Goal: Check status: Check status

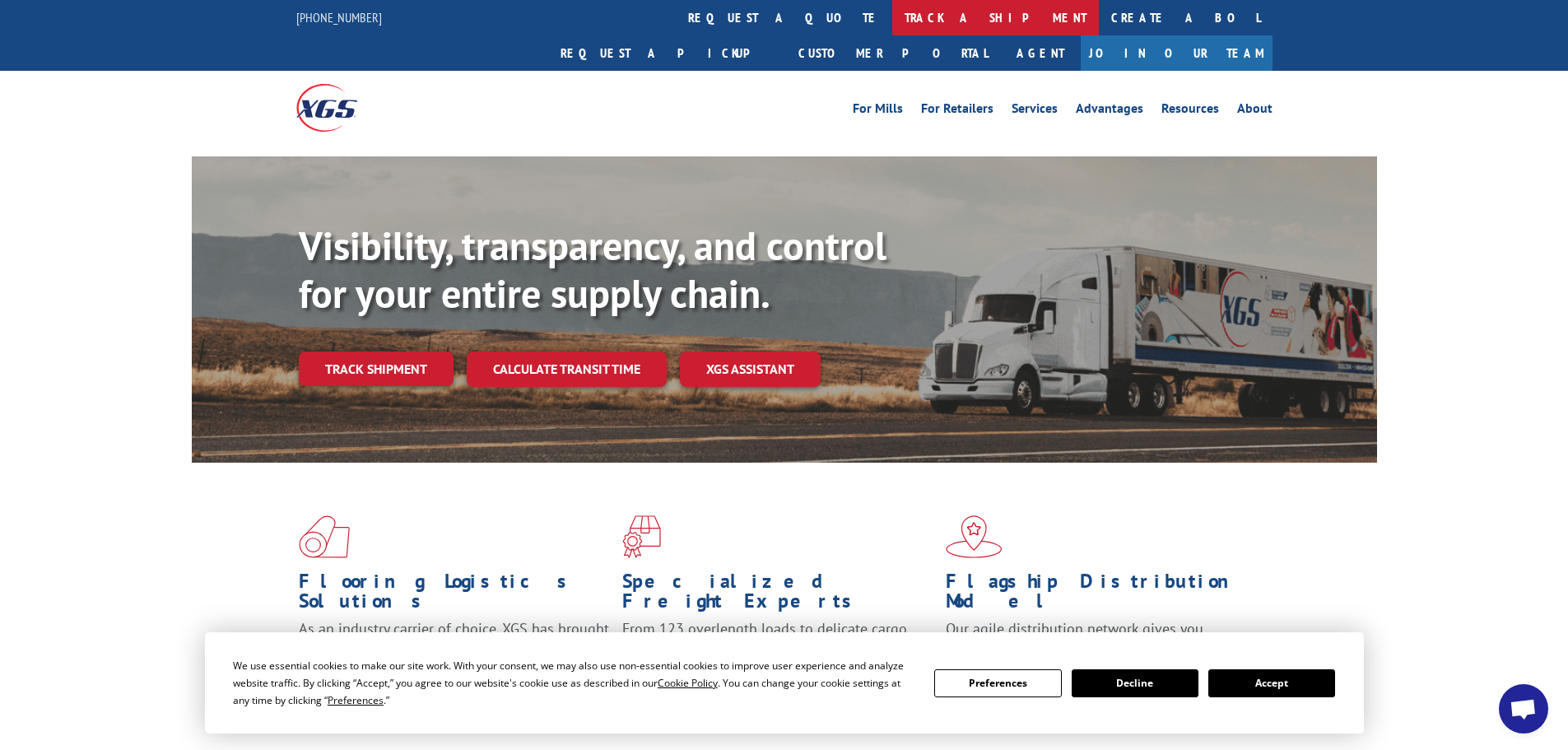
click at [892, 22] on link "track a shipment" at bounding box center [996, 17] width 206 height 35
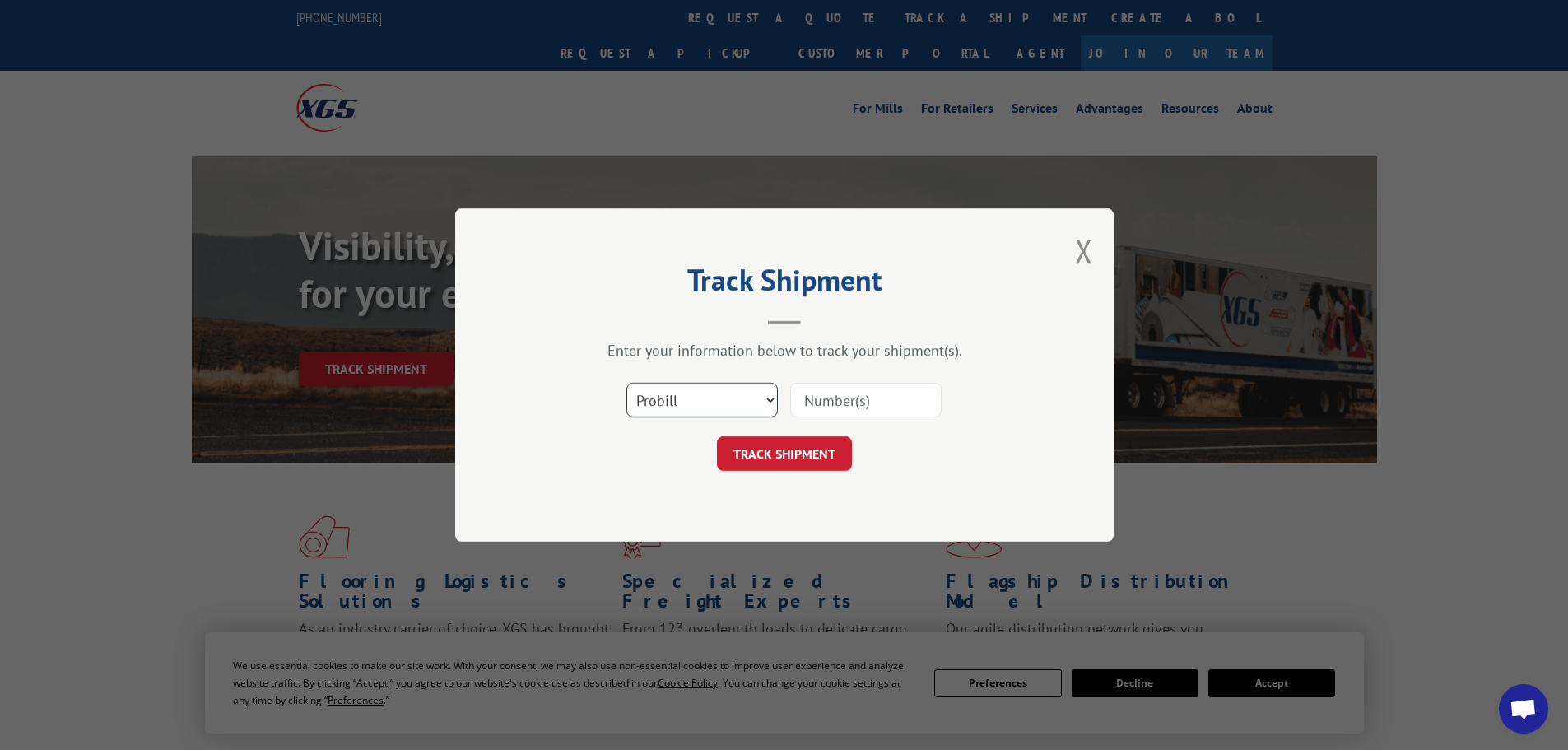
click at [707, 391] on select "Select category... Probill BOL PO" at bounding box center [702, 400] width 152 height 35
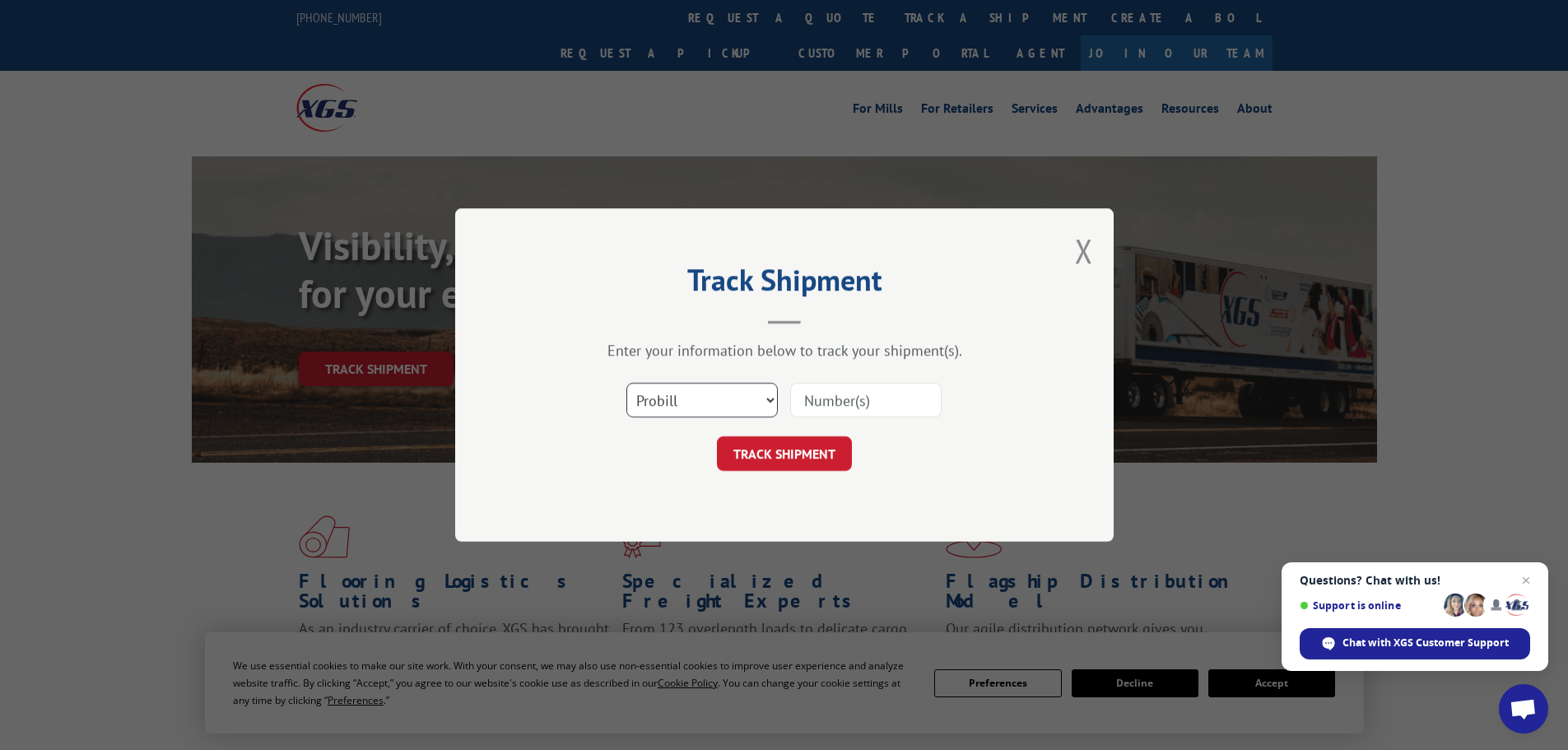
select select "bol"
click at [626, 383] on select "Select category... Probill BOL PO" at bounding box center [702, 400] width 152 height 35
click at [822, 396] on input at bounding box center [866, 400] width 152 height 35
type input "5228505"
click button "TRACK SHIPMENT" at bounding box center [784, 454] width 135 height 35
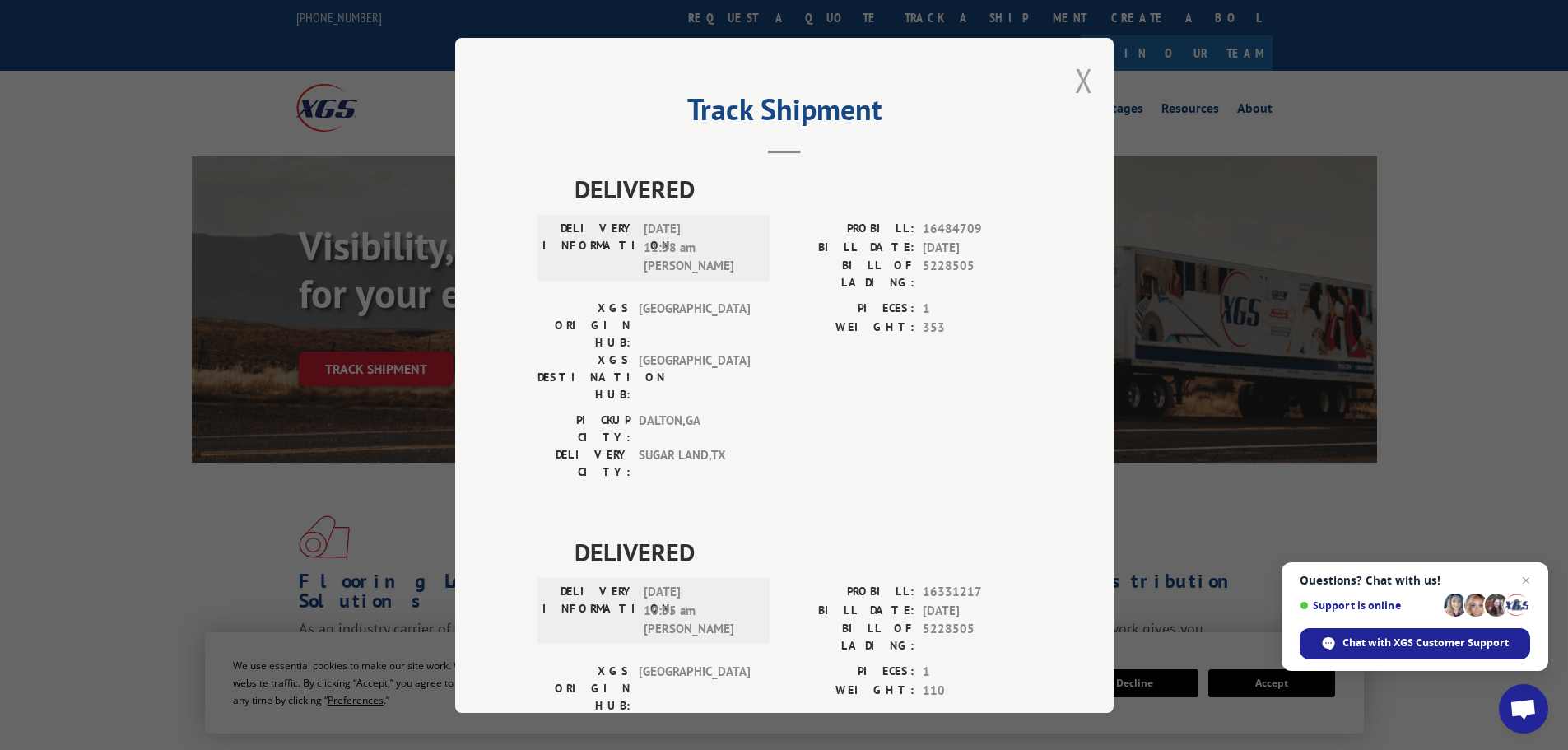
click at [1081, 80] on button "Close modal" at bounding box center [1084, 80] width 18 height 44
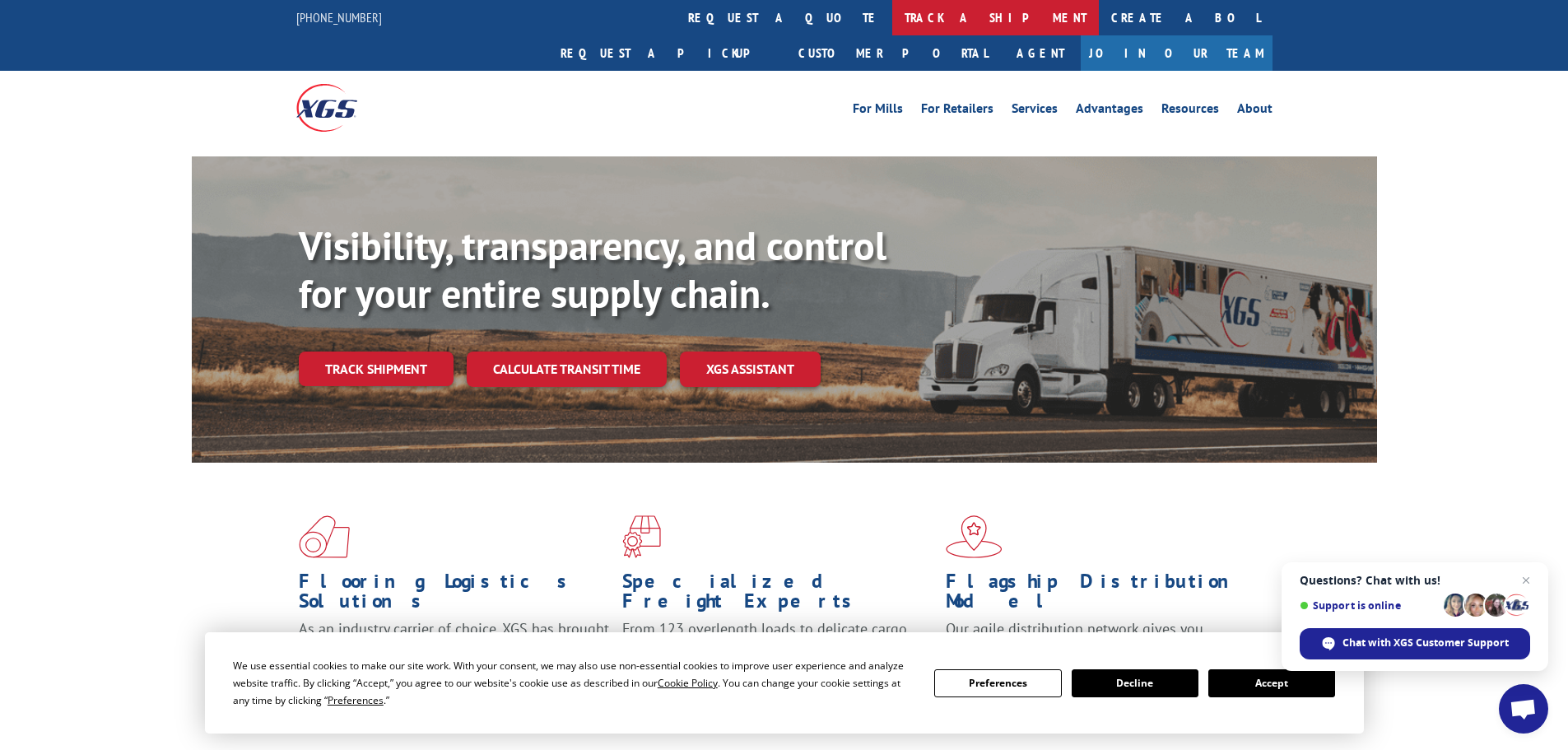
click at [892, 17] on link "track a shipment" at bounding box center [996, 17] width 206 height 35
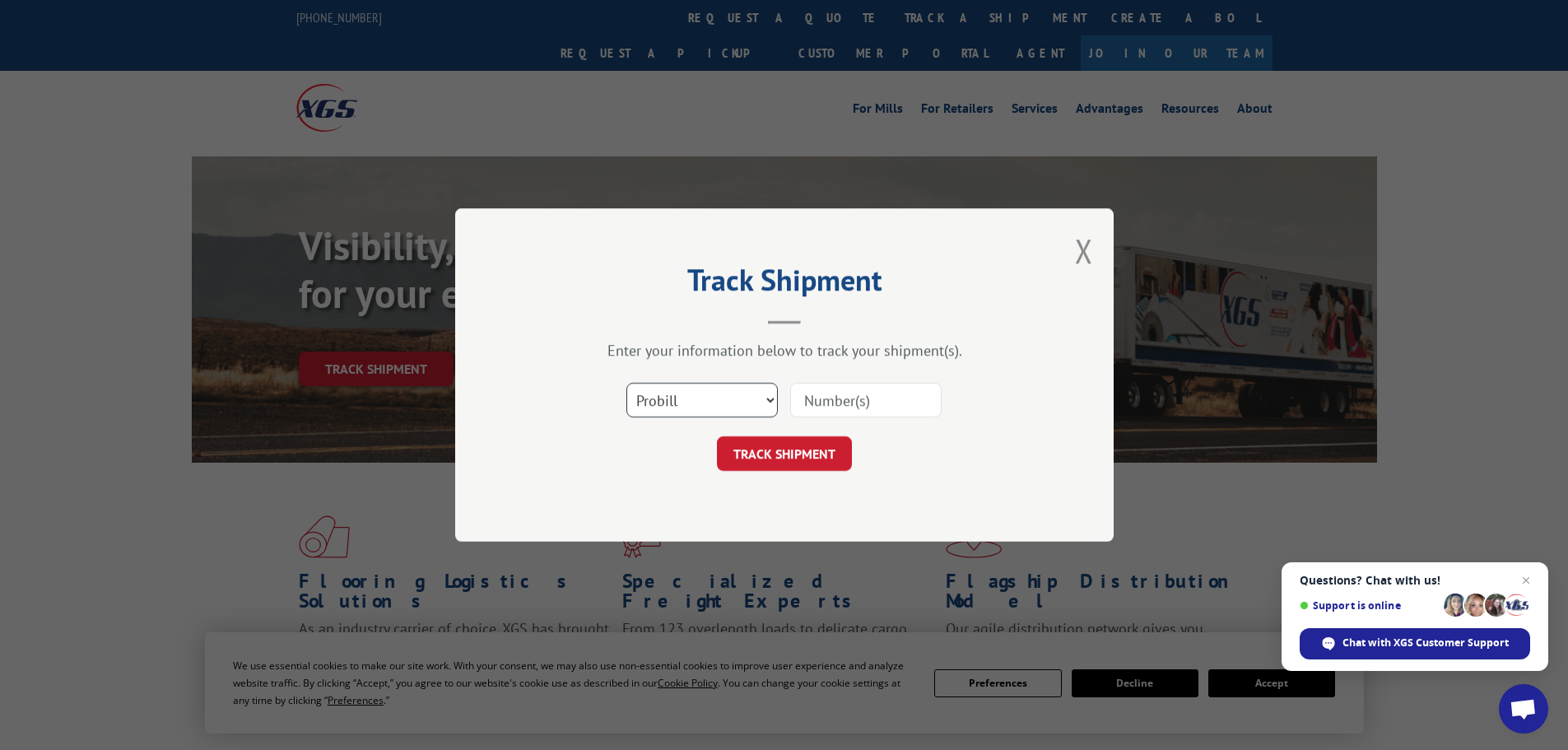
click at [759, 399] on select "Select category... Probill BOL PO" at bounding box center [702, 400] width 152 height 35
select select "bol"
click at [626, 383] on select "Select category... Probill BOL PO" at bounding box center [702, 400] width 152 height 35
click at [830, 413] on input at bounding box center [866, 400] width 152 height 35
type input "5235580"
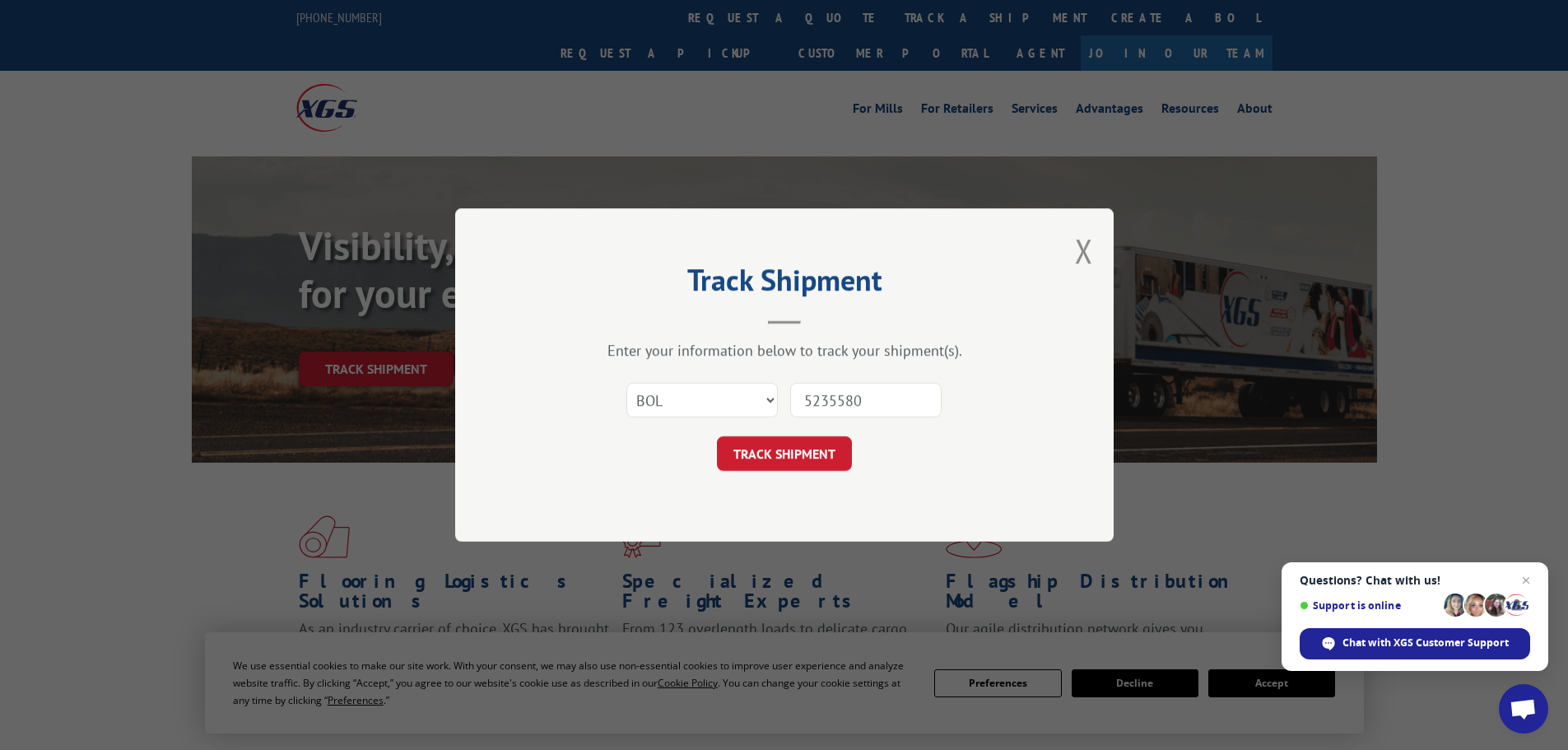
click at [717, 436] on button "TRACK SHIPMENT" at bounding box center [784, 454] width 135 height 35
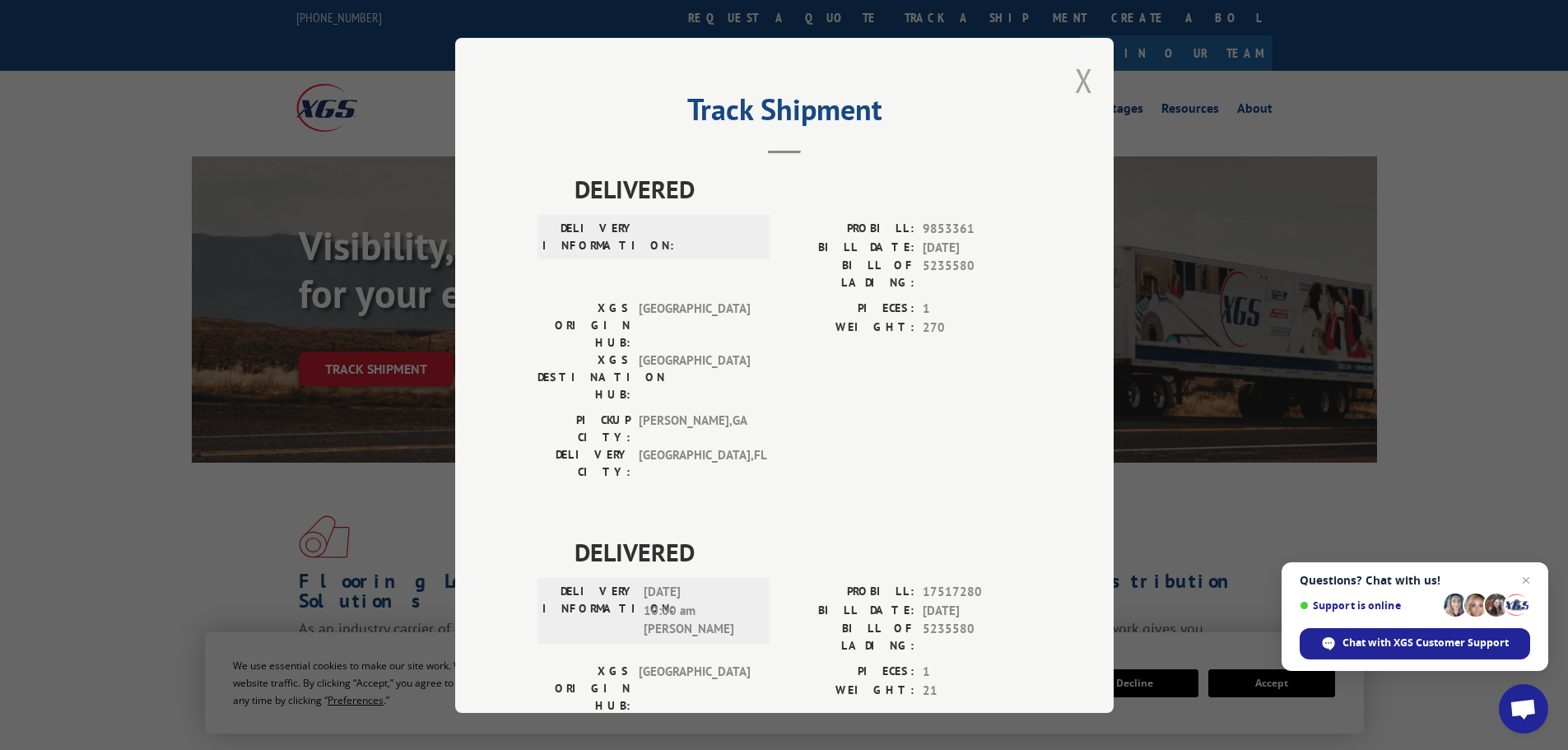
click at [1078, 79] on button "Close modal" at bounding box center [1084, 80] width 18 height 44
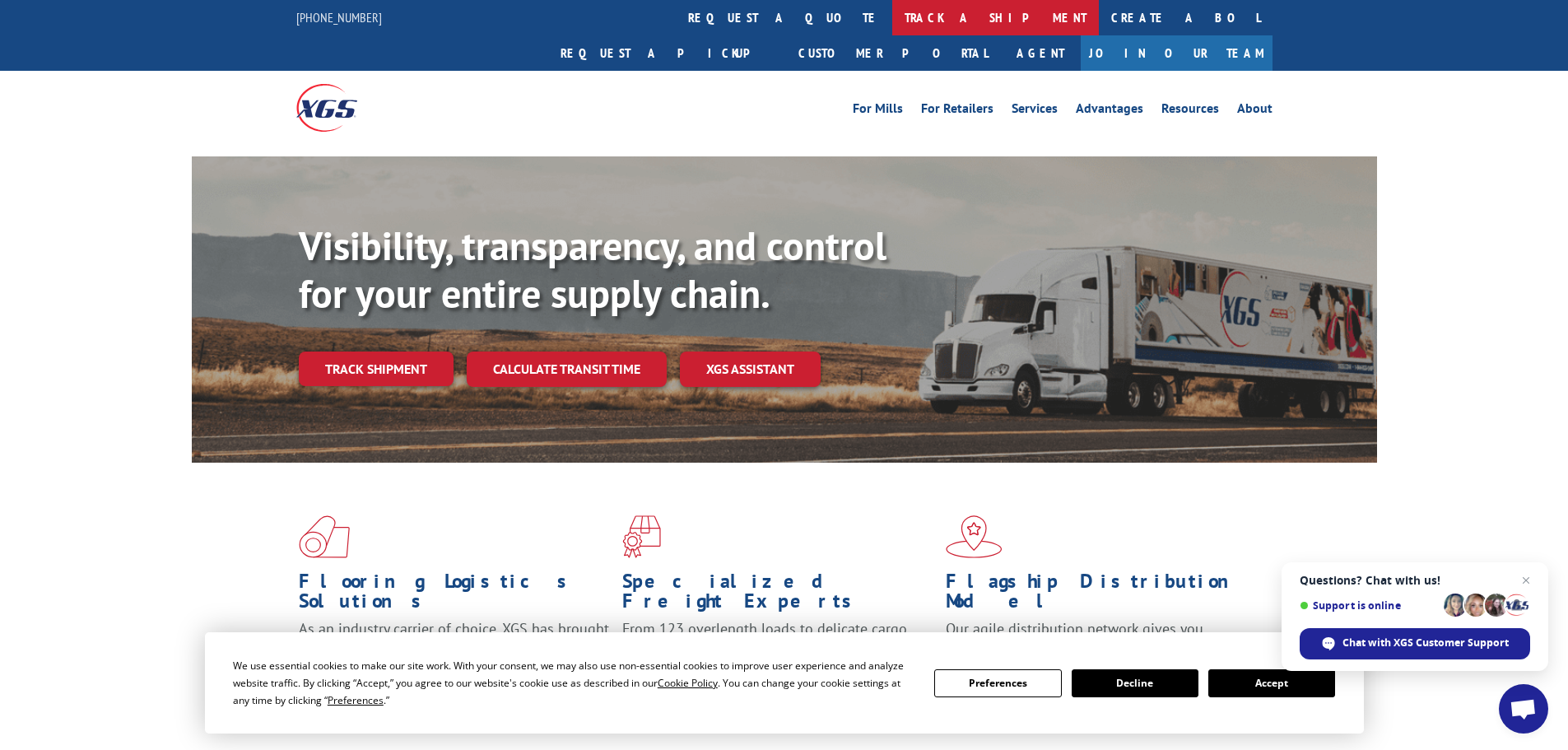
click at [892, 21] on link "track a shipment" at bounding box center [996, 17] width 206 height 35
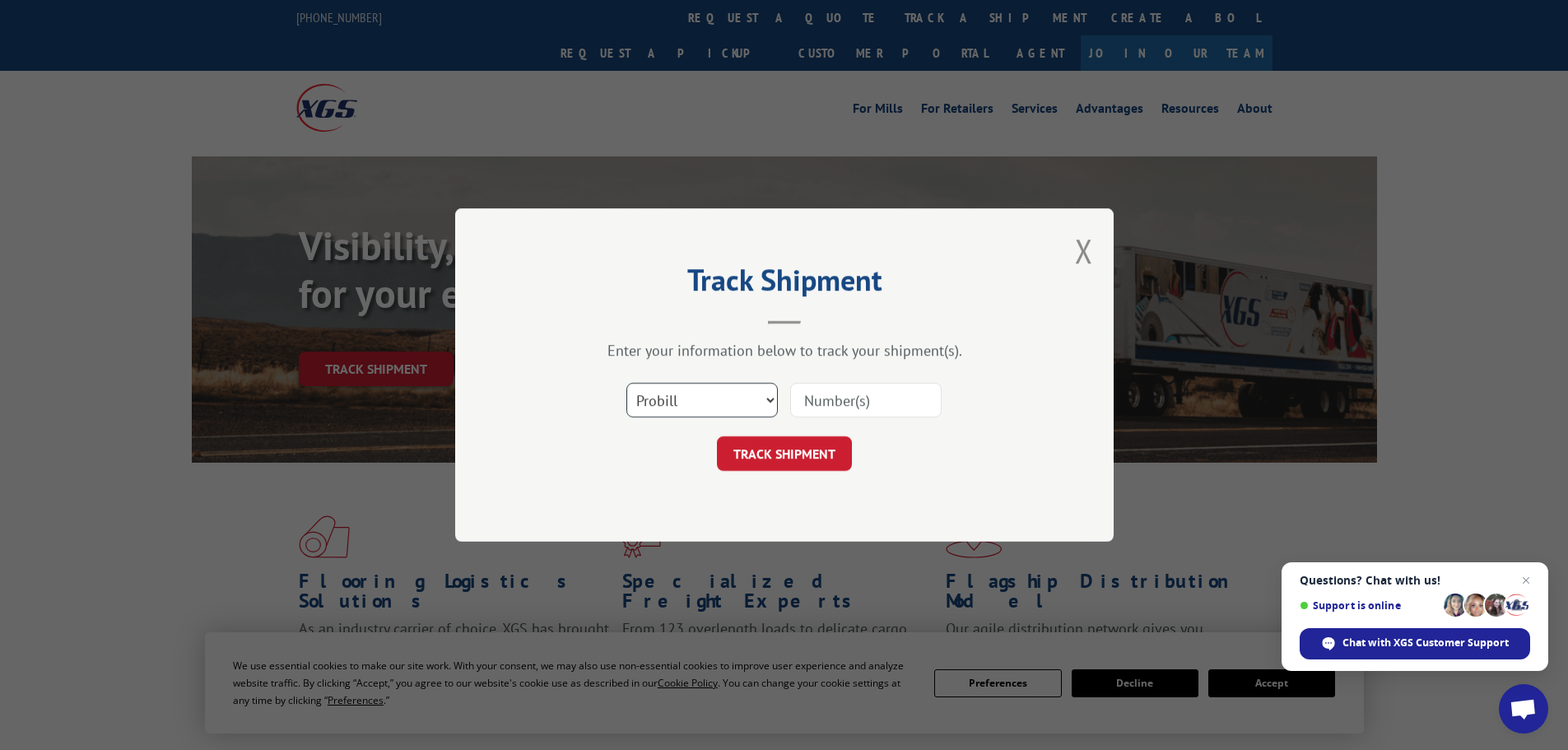
click at [690, 410] on select "Select category... Probill BOL PO" at bounding box center [702, 400] width 152 height 35
select select "bol"
click at [626, 383] on select "Select category... Probill BOL PO" at bounding box center [702, 400] width 152 height 35
click at [824, 403] on input at bounding box center [866, 400] width 152 height 35
type input "60266031"
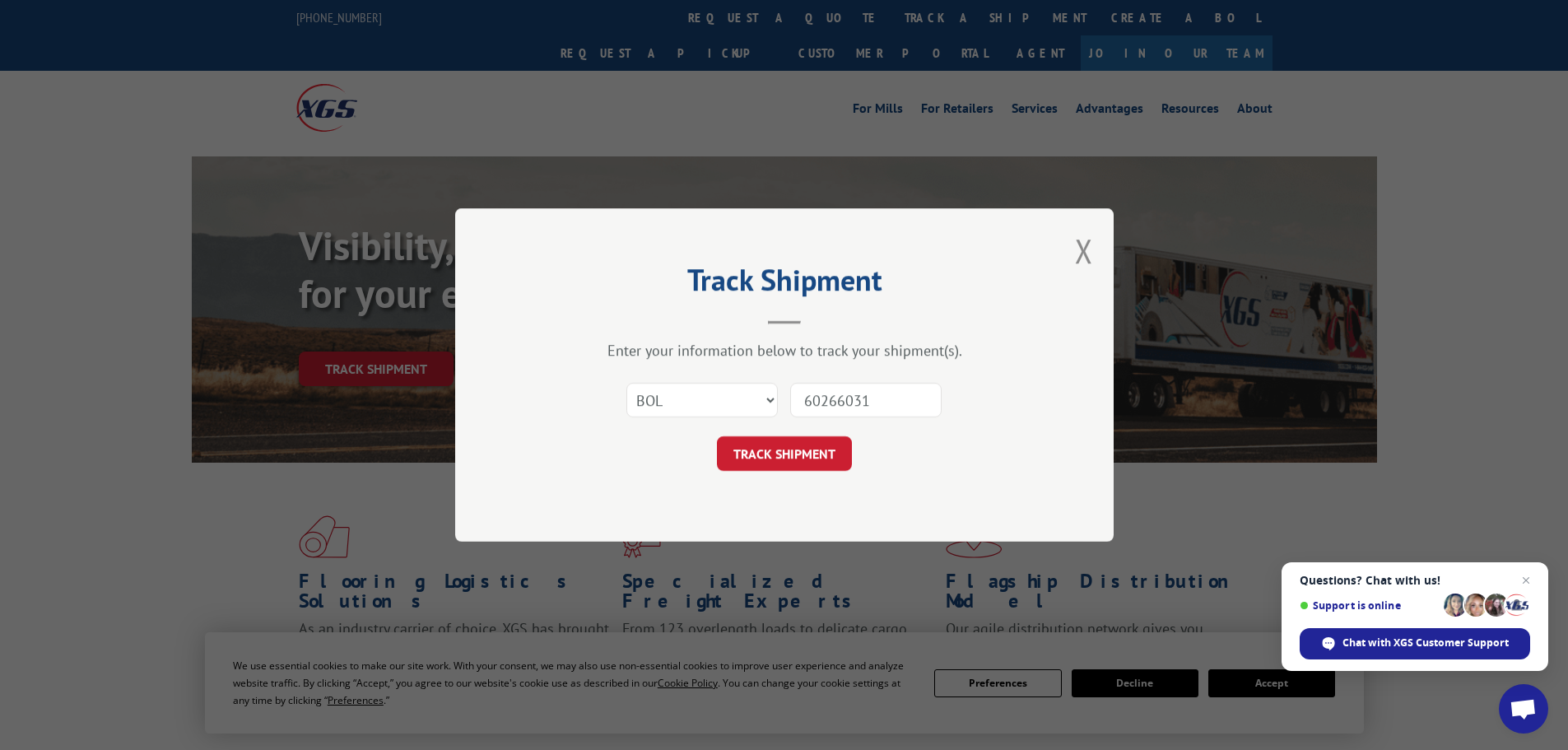
click at [717, 436] on button "TRACK SHIPMENT" at bounding box center [784, 454] width 135 height 35
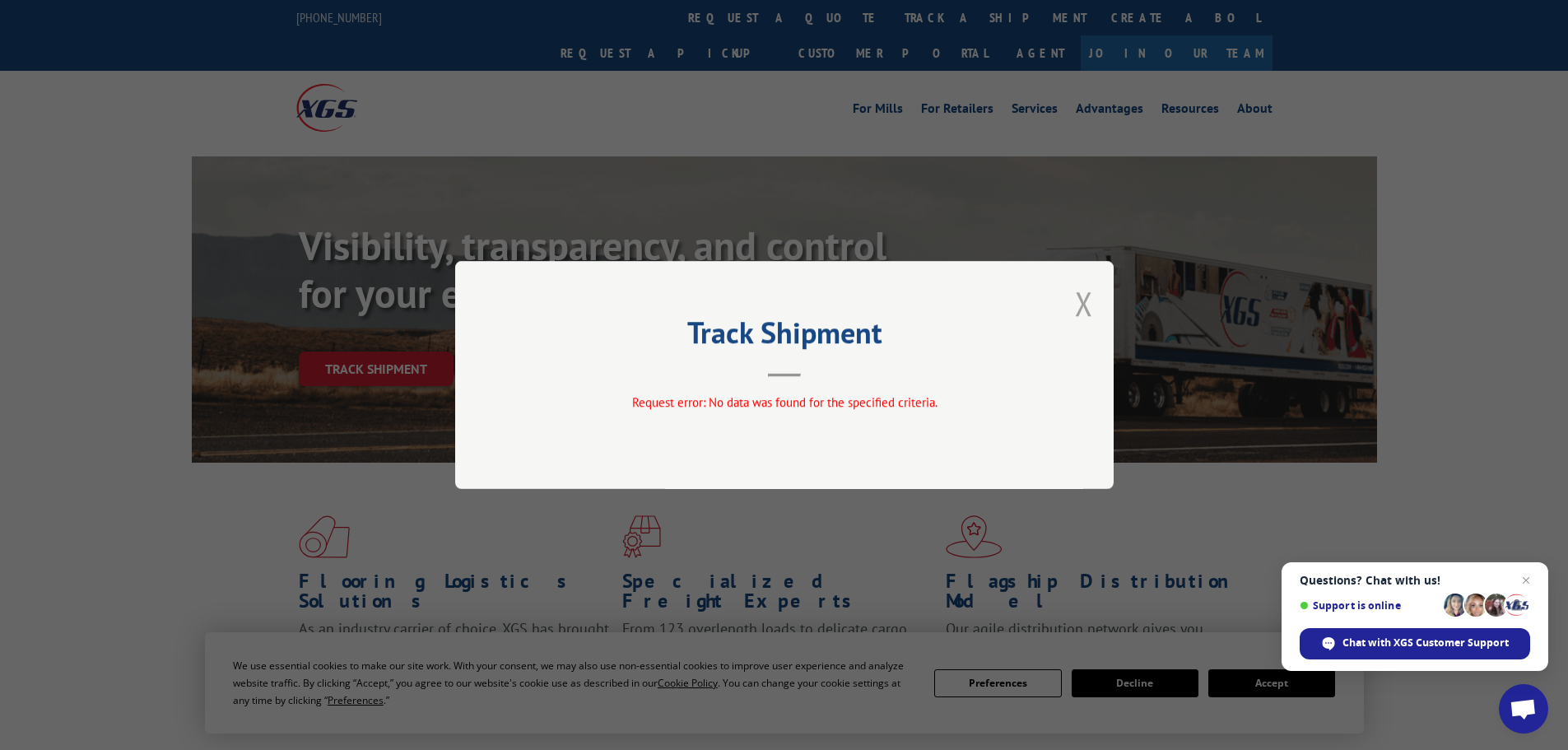
click at [1081, 302] on button "Close modal" at bounding box center [1084, 303] width 18 height 44
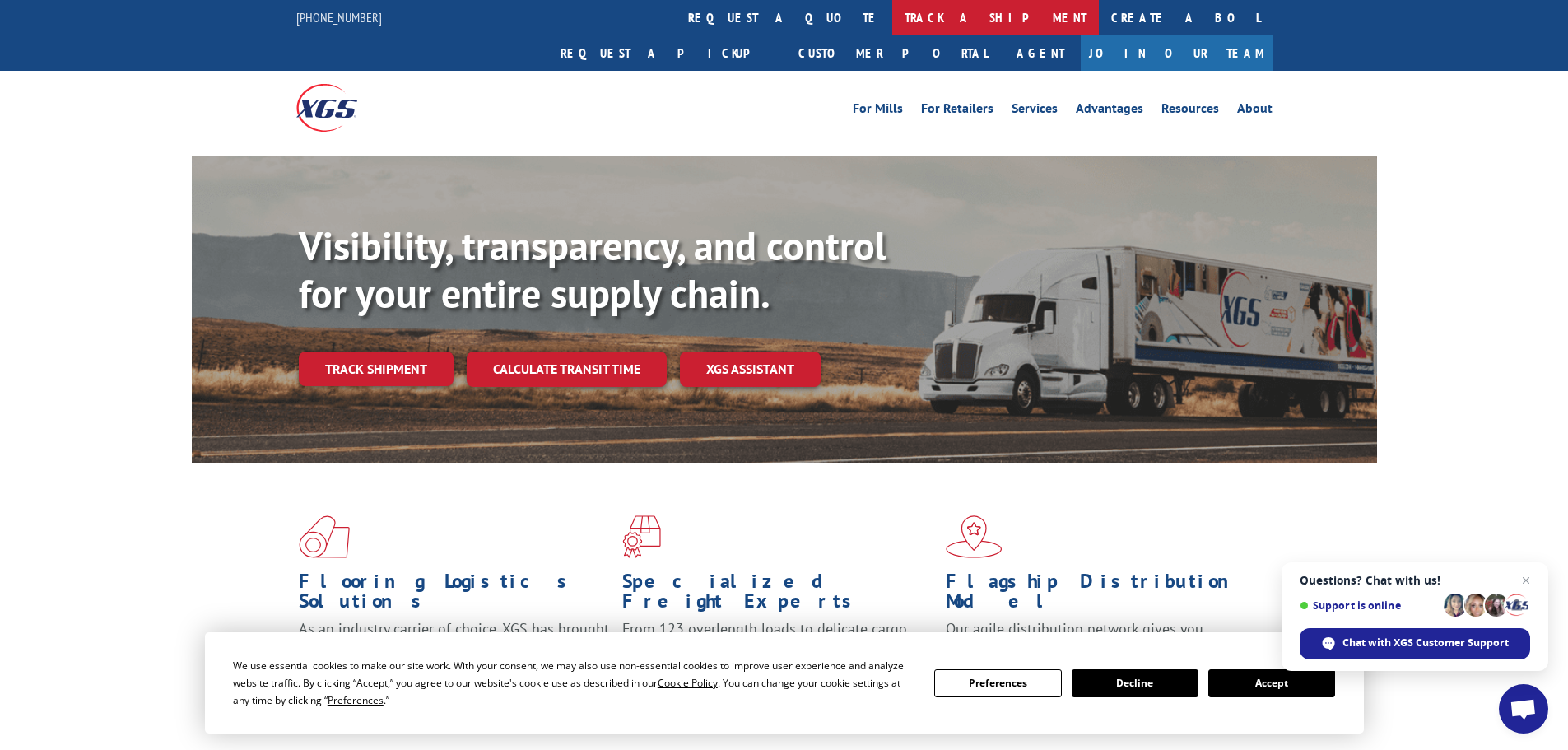
click at [892, 14] on link "track a shipment" at bounding box center [996, 17] width 206 height 35
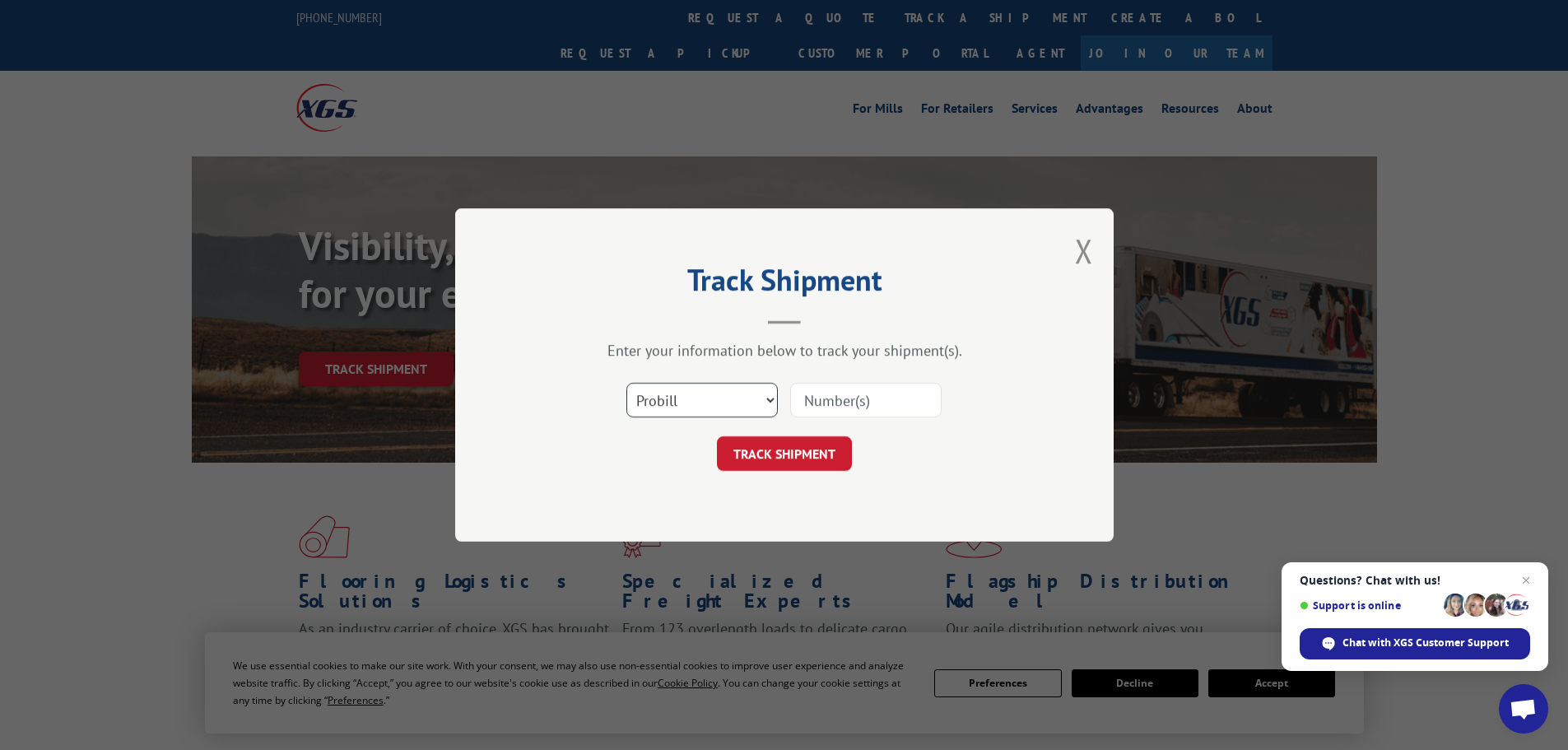
click at [722, 392] on select "Select category... Probill BOL PO" at bounding box center [702, 400] width 152 height 35
select select "po"
click at [626, 383] on select "Select category... Probill BOL PO" at bounding box center [702, 400] width 152 height 35
click at [837, 405] on input at bounding box center [866, 400] width 152 height 35
type input "01527810"
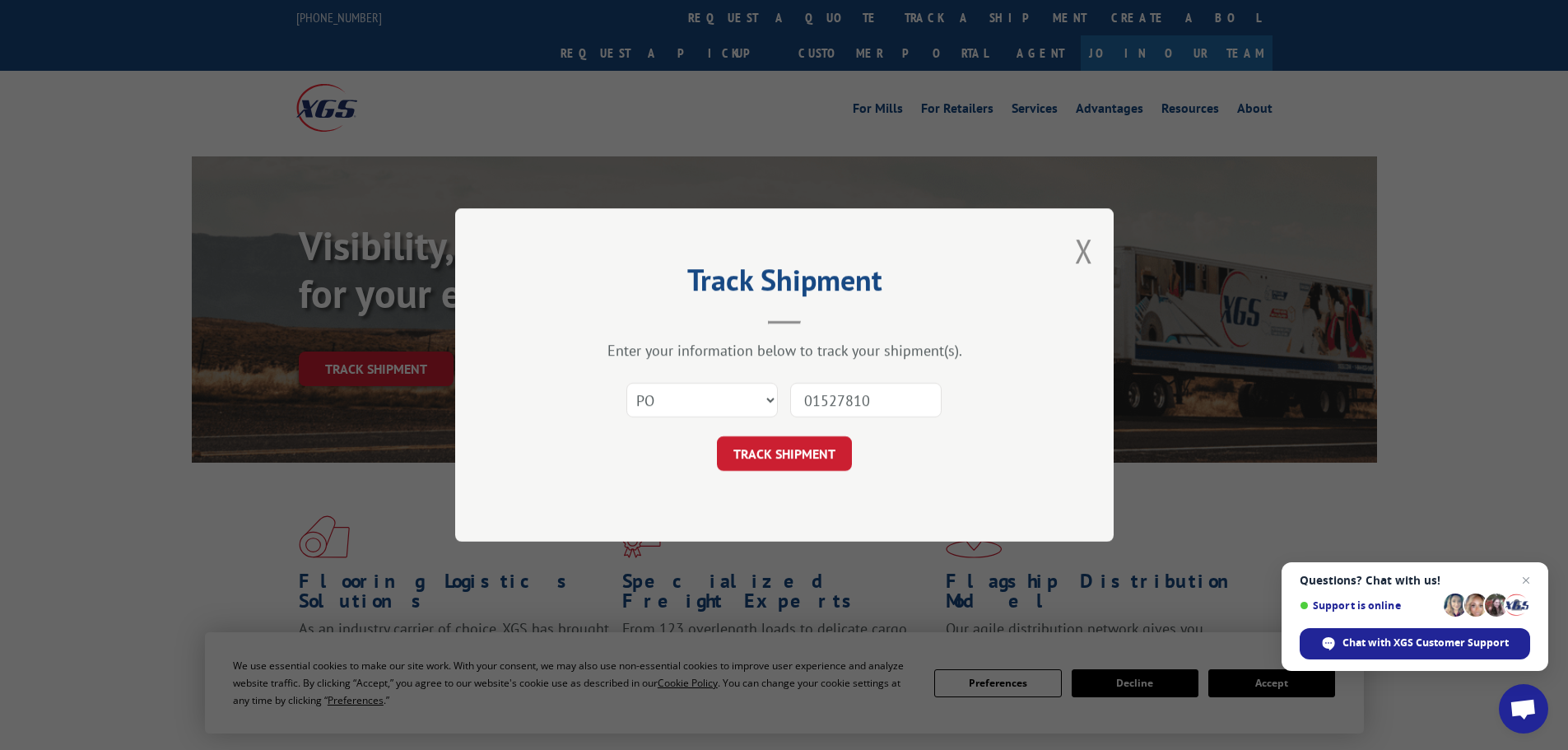
click button "TRACK SHIPMENT" at bounding box center [784, 454] width 135 height 35
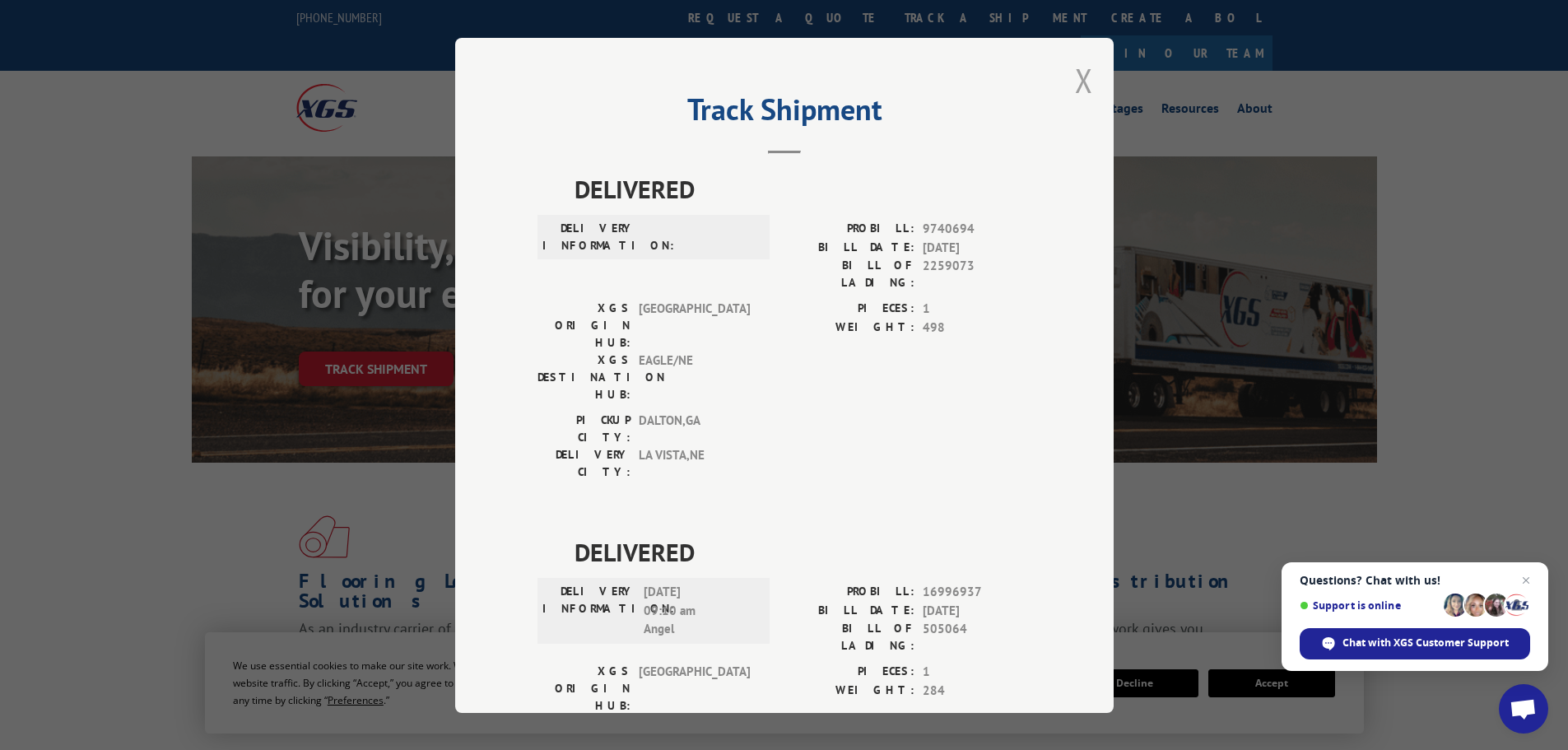
click at [1080, 78] on button "Close modal" at bounding box center [1084, 80] width 18 height 44
